Goal: Task Accomplishment & Management: Complete application form

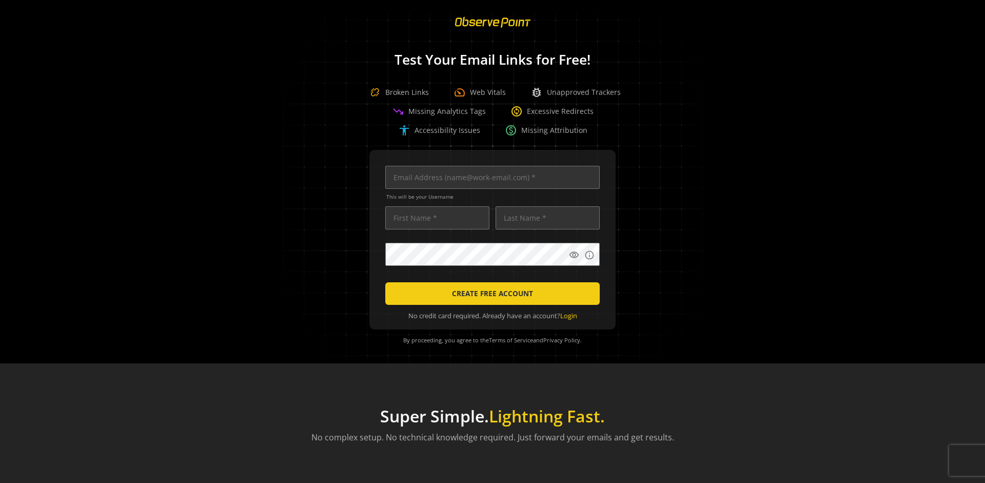
scroll to position [0, 3318]
click at [490, 177] on input "text" at bounding box center [492, 177] width 214 height 23
type input "[EMAIL_ADDRESS][DOMAIN_NAME]"
click at [434, 217] on input "text" at bounding box center [437, 217] width 104 height 23
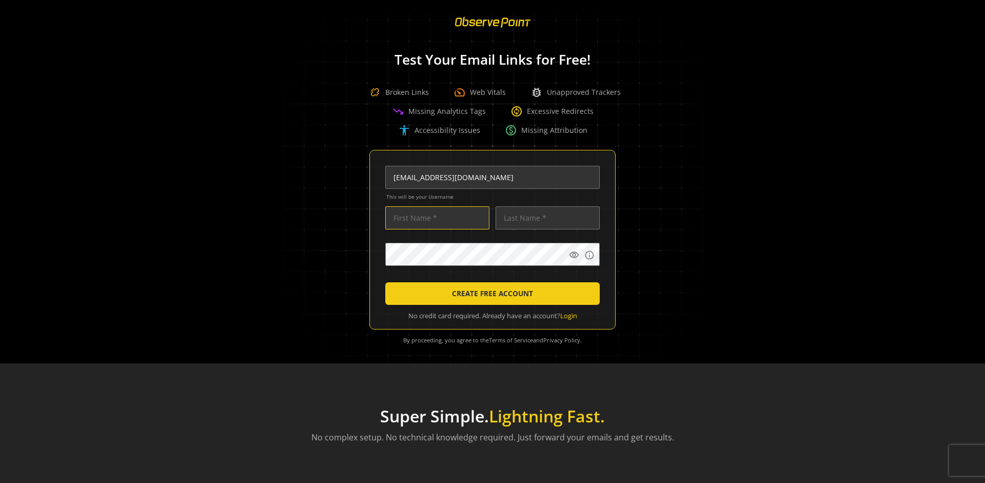
scroll to position [0, 0]
type input "Test"
click at [545, 217] on input "text" at bounding box center [547, 217] width 104 height 23
type input "Test"
